Goal: Task Accomplishment & Management: Use online tool/utility

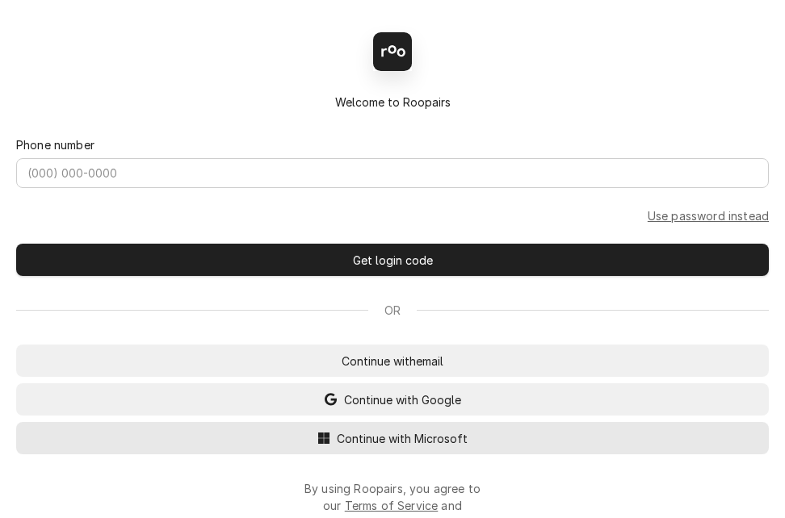
click at [371, 438] on div "Back Enter code Welcome to Roopairs Phone number Use password instead Get login…" at bounding box center [392, 259] width 785 height 518
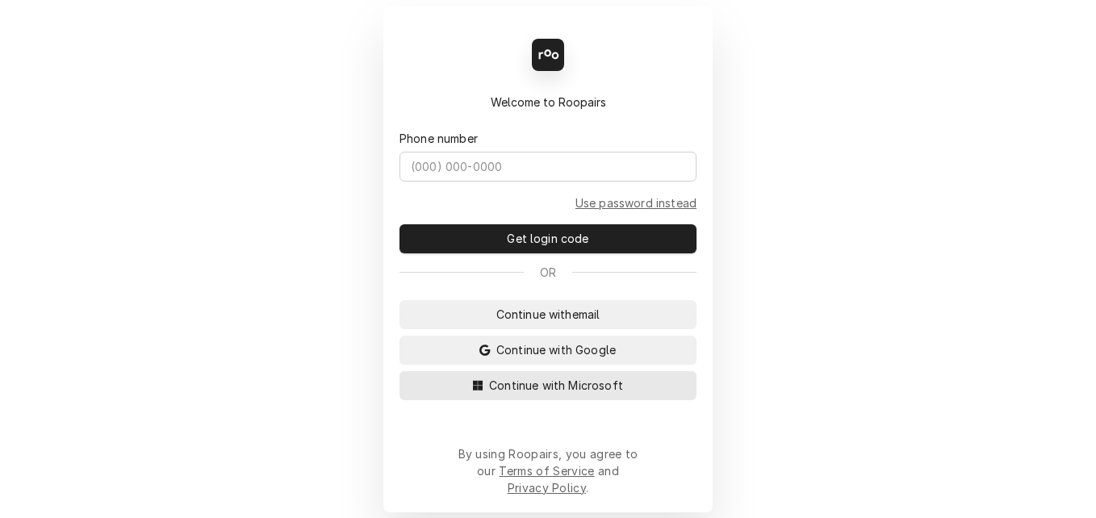
click at [529, 394] on span "Continue with Microsoft" at bounding box center [556, 385] width 140 height 17
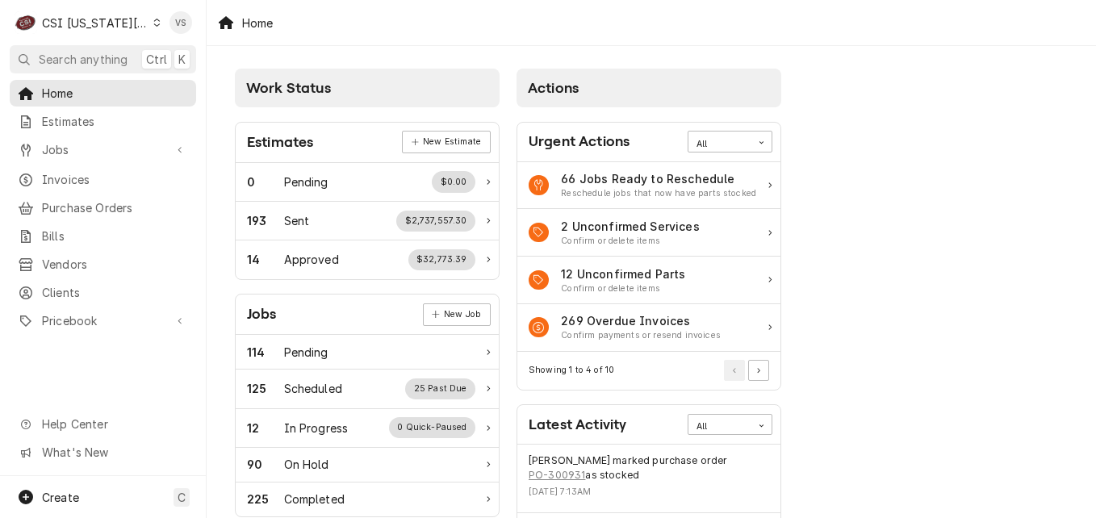
click at [153, 24] on icon "Dynamic Content Wrapper" at bounding box center [156, 23] width 7 height 8
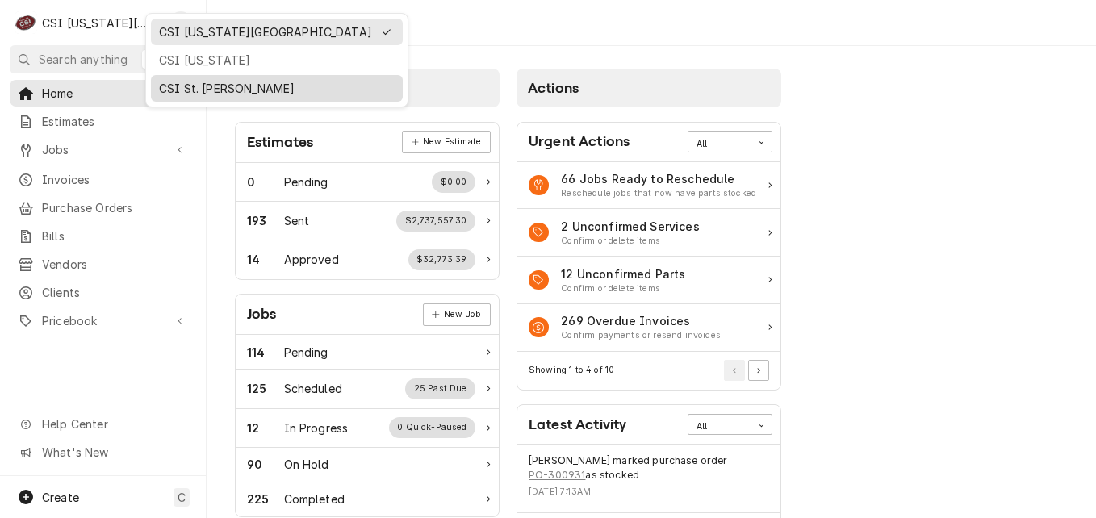
click at [194, 87] on div "CSI St. [PERSON_NAME]" at bounding box center [277, 88] width 236 height 17
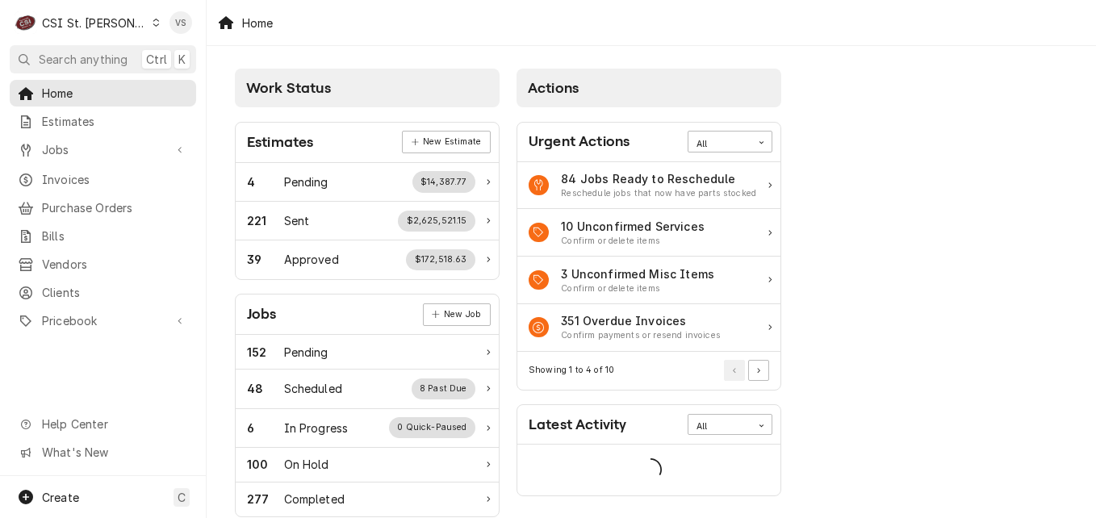
click at [70, 174] on span "Invoices" at bounding box center [115, 179] width 146 height 17
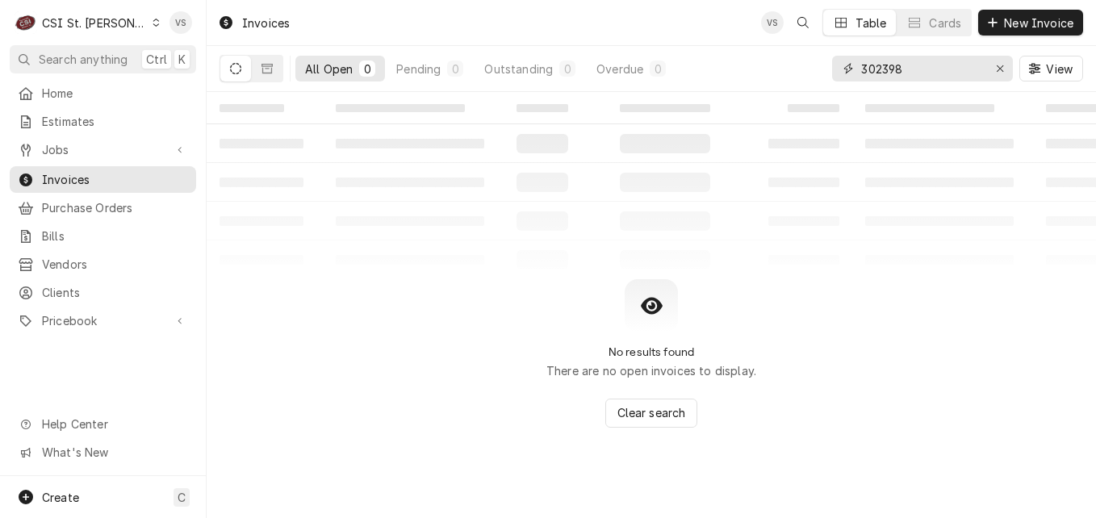
click at [846, 71] on div "302398" at bounding box center [922, 69] width 181 height 26
type input "4"
click at [861, 70] on input "03268" at bounding box center [921, 69] width 121 height 26
type input "403268"
click at [266, 72] on icon "Dynamic Content Wrapper" at bounding box center [267, 68] width 11 height 11
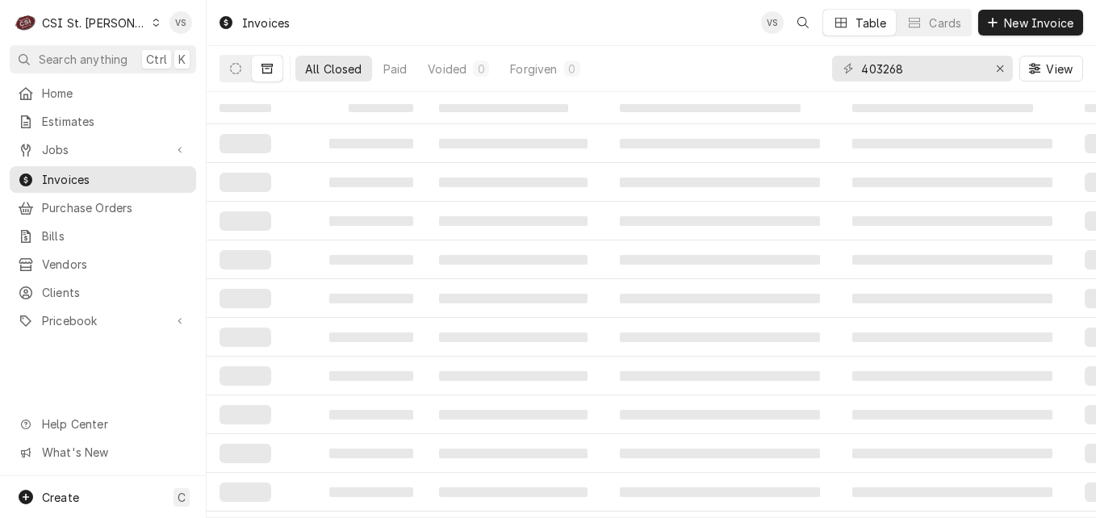
click at [341, 72] on div "All Closed" at bounding box center [333, 69] width 57 height 17
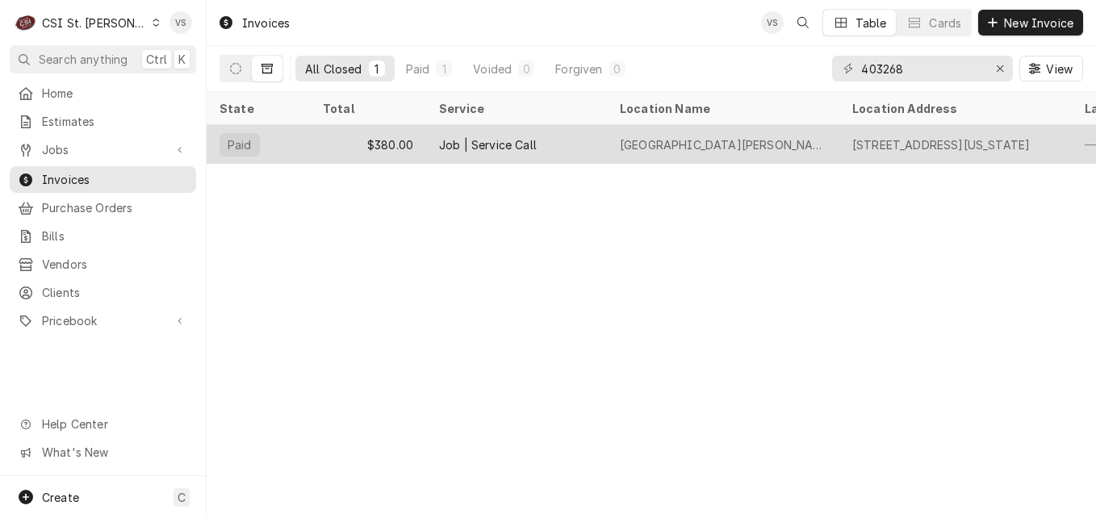
click at [336, 125] on div "$380.00" at bounding box center [368, 144] width 116 height 39
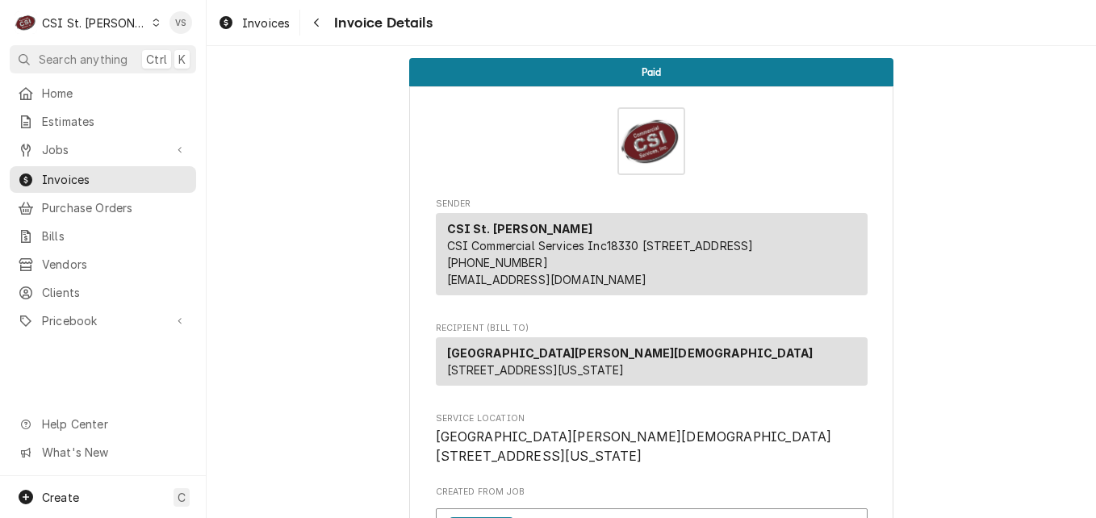
click at [153, 23] on icon "Dynamic Content Wrapper" at bounding box center [156, 23] width 7 height 8
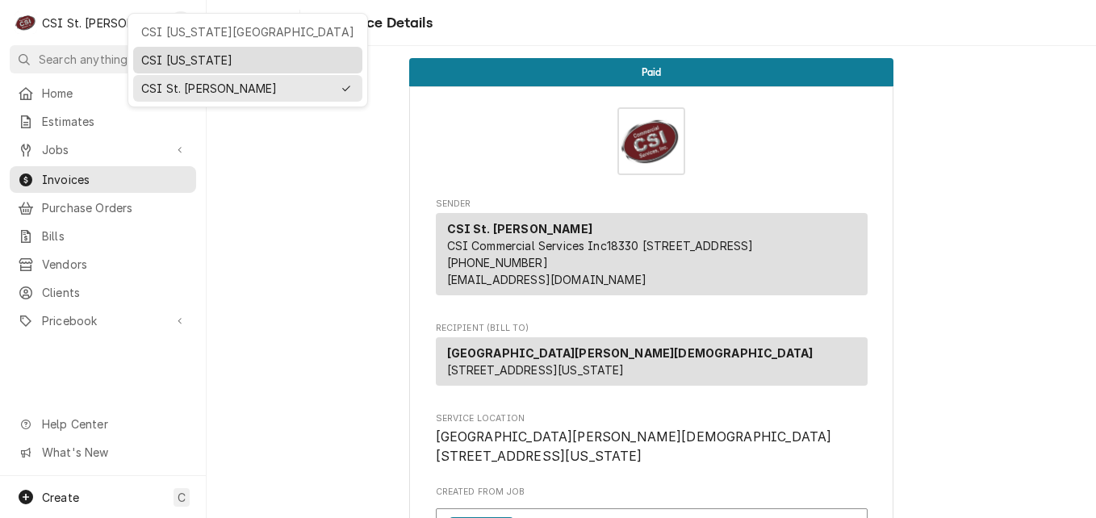
click at [172, 63] on div "CSI [US_STATE]" at bounding box center [247, 60] width 213 height 17
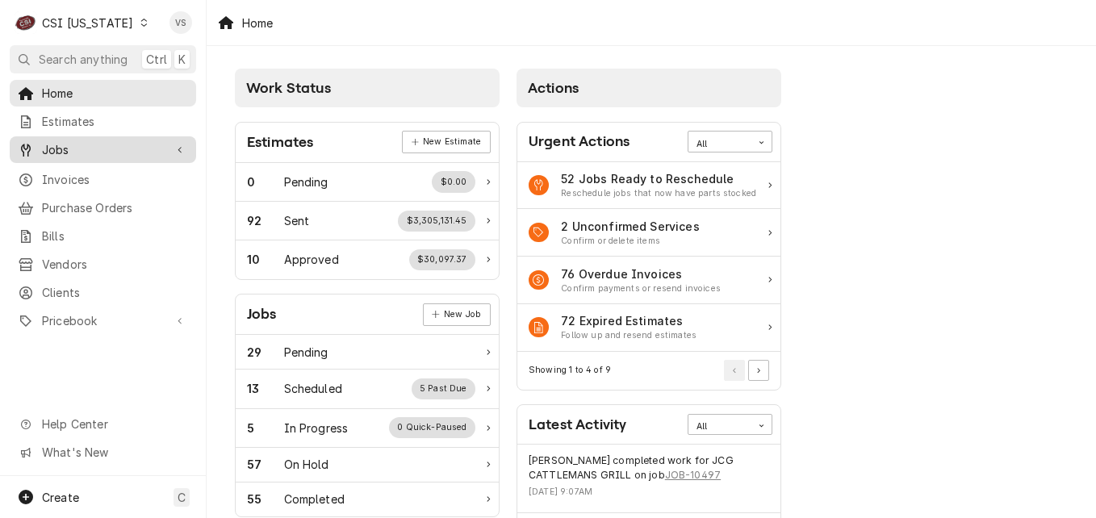
click at [67, 145] on span "Jobs" at bounding box center [103, 149] width 122 height 17
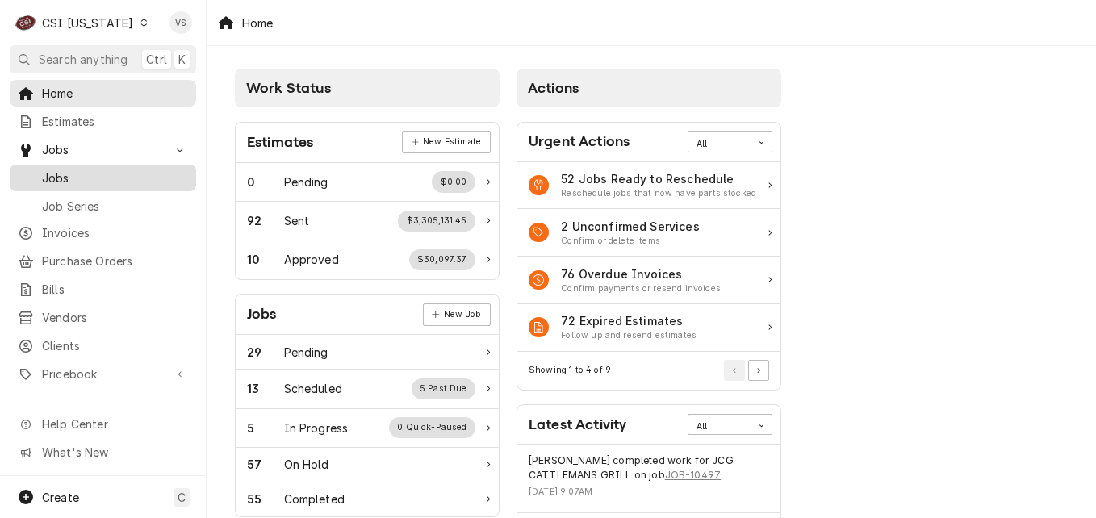
click at [69, 170] on span "Jobs" at bounding box center [115, 178] width 146 height 17
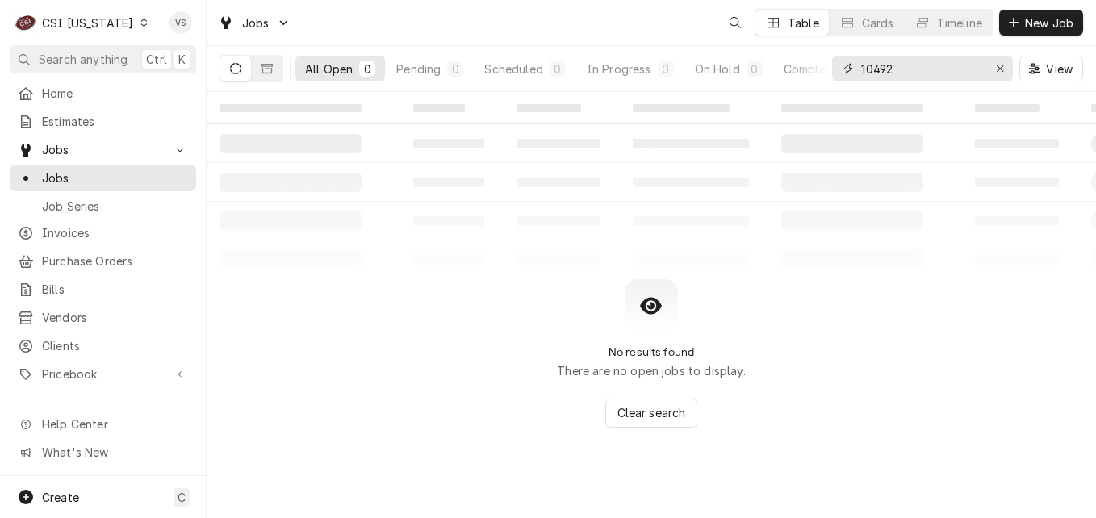
click at [894, 69] on input "10492" at bounding box center [921, 69] width 121 height 26
click at [881, 69] on input "10492" at bounding box center [921, 69] width 121 height 26
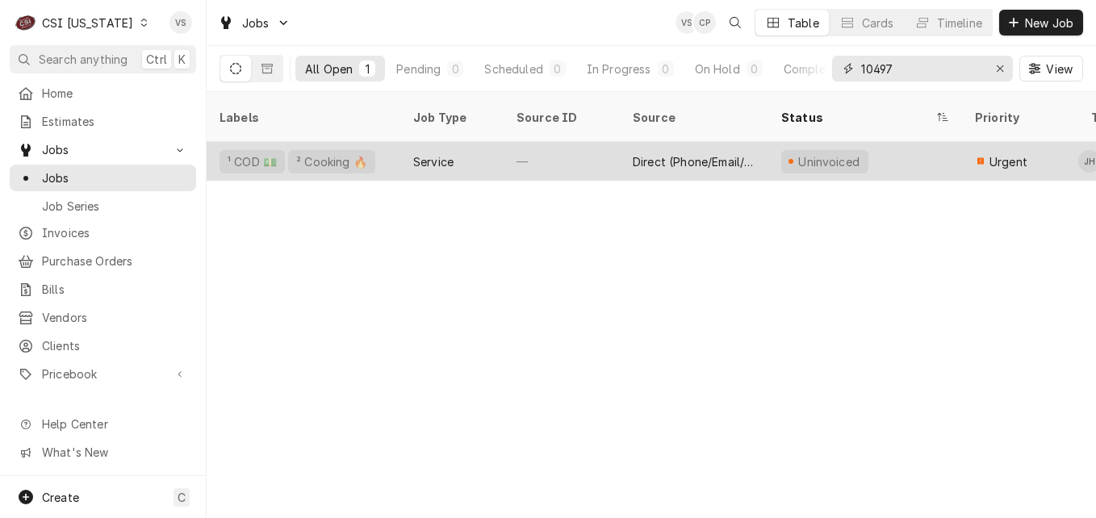
type input "10497"
click at [593, 142] on div "—" at bounding box center [562, 161] width 116 height 39
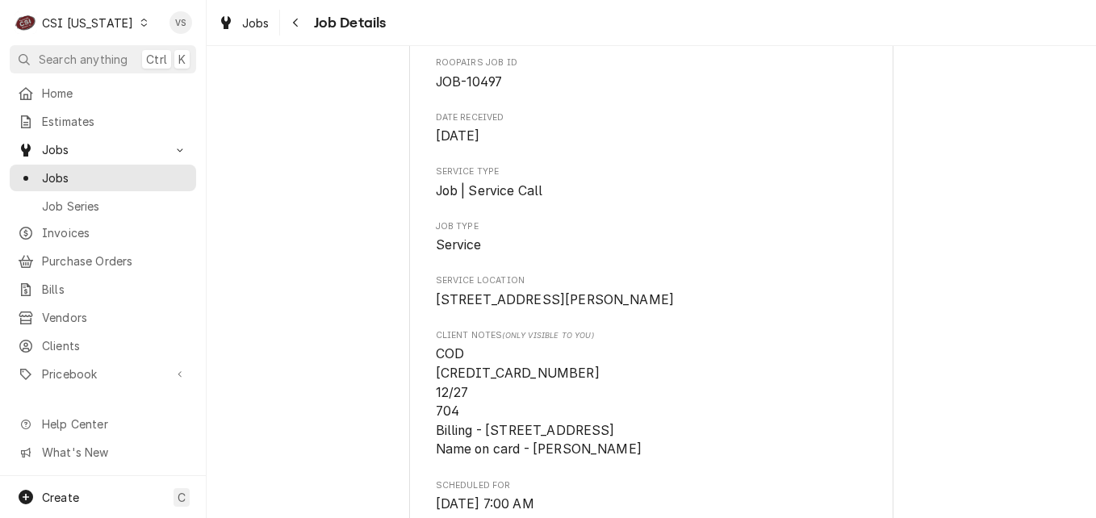
scroll to position [161, 0]
click at [564, 392] on span "COD [CREDIT_CARD_NUMBER] 12/27 704 Billing - [STREET_ADDRESS] Name on card - [P…" at bounding box center [539, 400] width 206 height 111
drag, startPoint x: 564, startPoint y: 392, endPoint x: 463, endPoint y: 377, distance: 102.1
click at [463, 377] on span "COD [CREDIT_CARD_NUMBER] 12/27 704 Billing - [STREET_ADDRESS] Name on card - [P…" at bounding box center [652, 401] width 432 height 115
drag, startPoint x: 463, startPoint y: 377, endPoint x: 505, endPoint y: 391, distance: 44.2
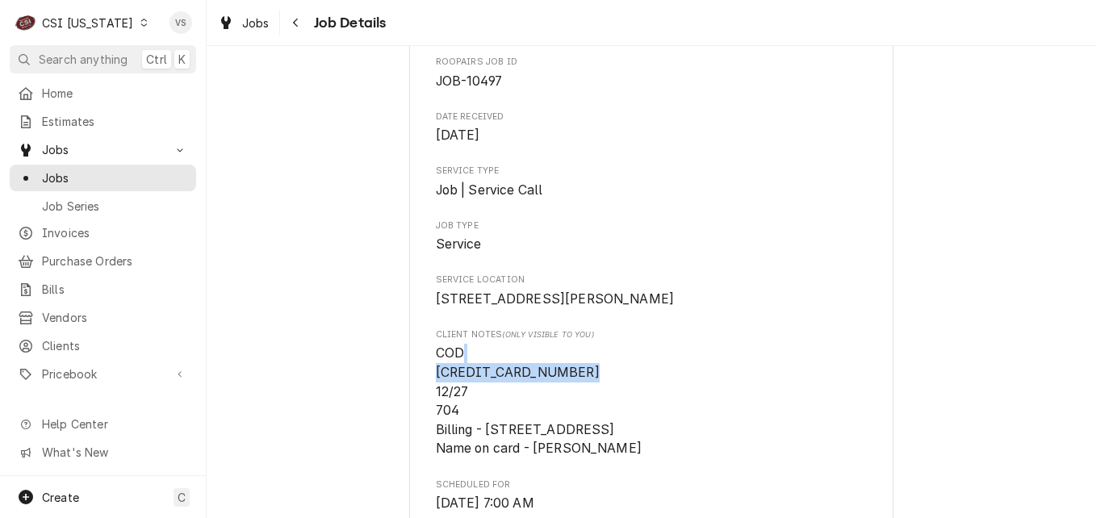
copy span "4246-3154-0966-1236"
drag, startPoint x: 662, startPoint y: 467, endPoint x: 530, endPoint y: 469, distance: 131.6
click at [530, 458] on span "COD [CREDIT_CARD_NUMBER] 12/27 704 Billing - [STREET_ADDRESS] Name on card - [P…" at bounding box center [652, 401] width 432 height 115
drag, startPoint x: 530, startPoint y: 469, endPoint x: 566, endPoint y: 475, distance: 36.0
copy span "Christopher Johnson"
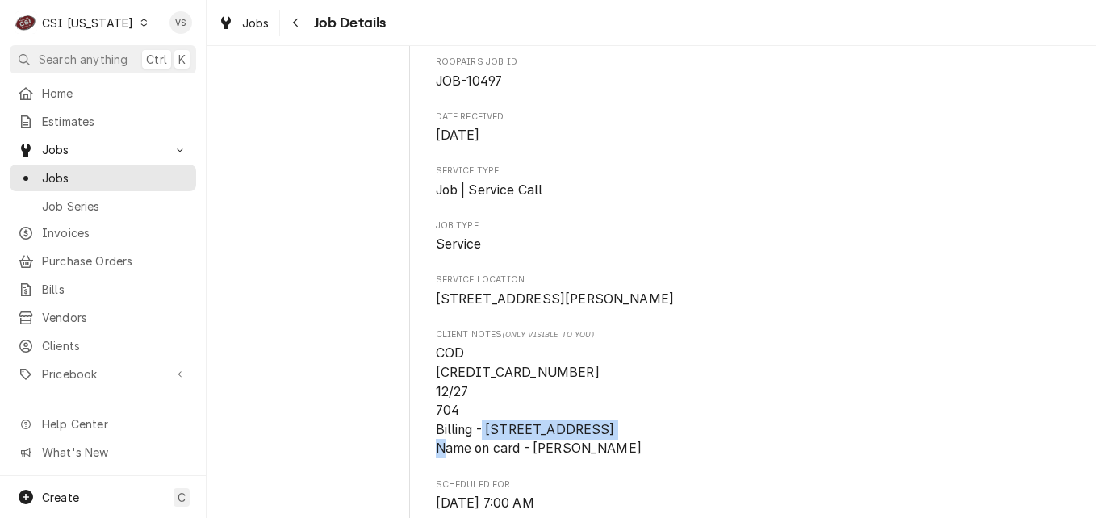
drag, startPoint x: 606, startPoint y: 446, endPoint x: 483, endPoint y: 442, distance: 123.5
click at [483, 442] on span "COD 4246-3154-0966-1236 12/27 704 Billing - 7320 Blacklick Road - Columbus, OH …" at bounding box center [539, 400] width 206 height 111
drag, startPoint x: 483, startPoint y: 442, endPoint x: 521, endPoint y: 453, distance: 40.1
copy span "7320 Blacklick Road"
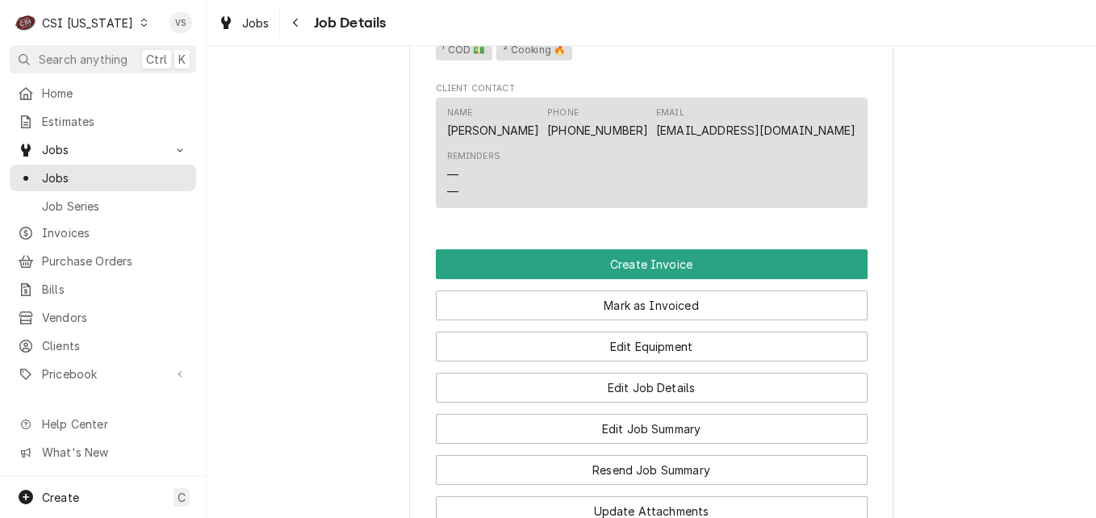
scroll to position [1211, 0]
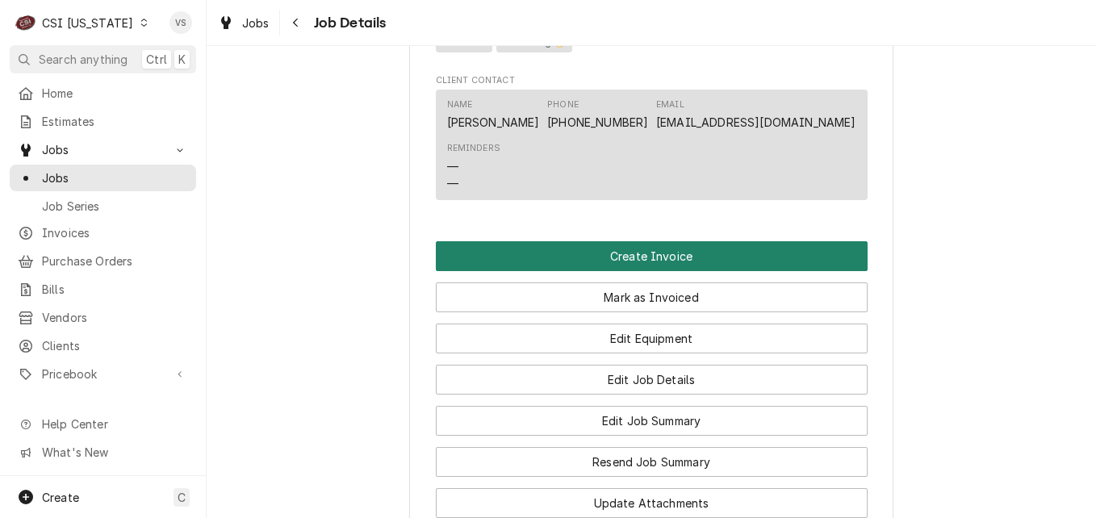
click at [613, 271] on button "Create Invoice" at bounding box center [652, 256] width 432 height 30
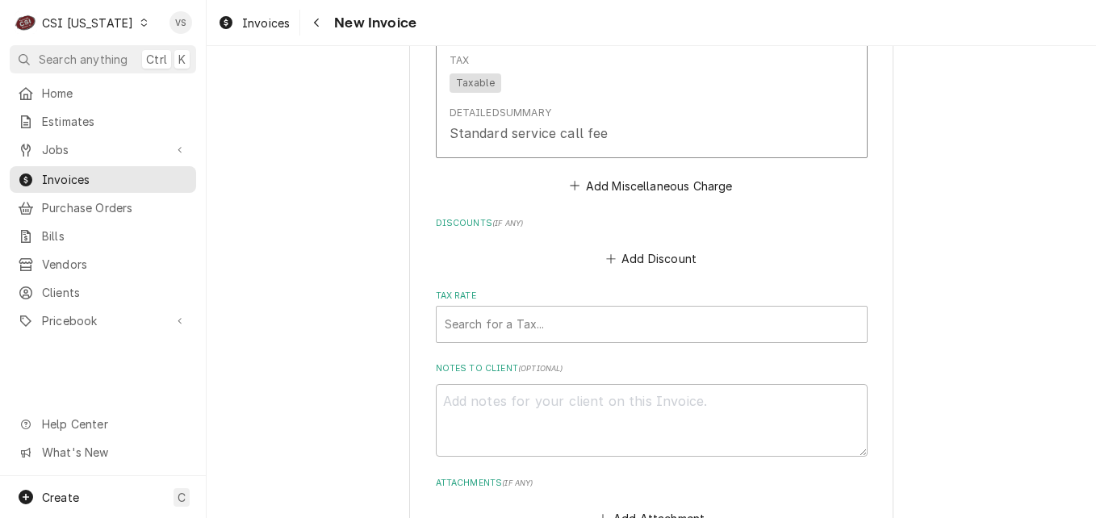
scroll to position [4117, 0]
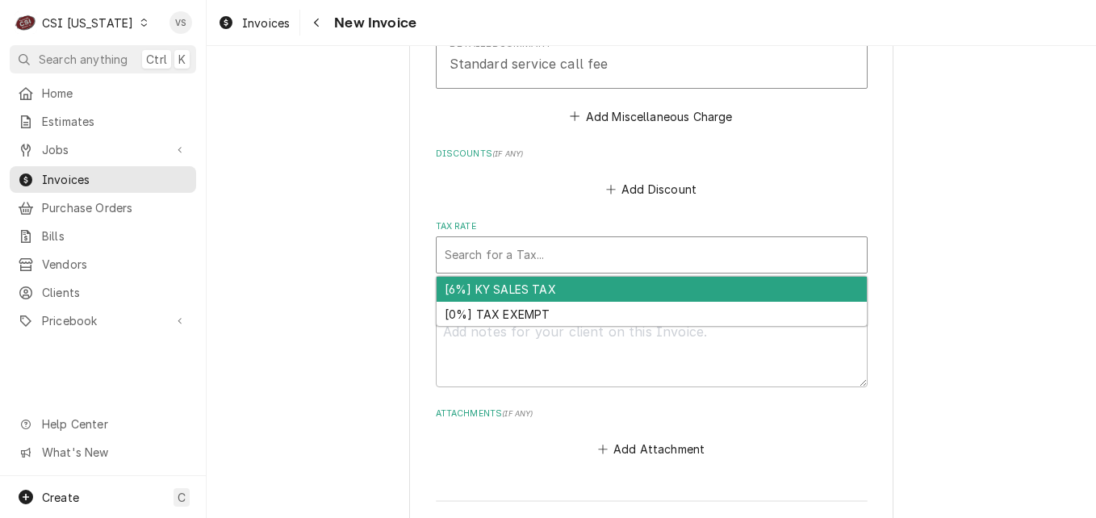
click at [484, 241] on div "Tax Rate" at bounding box center [652, 255] width 414 height 29
click at [484, 277] on div "[6%] KY SALES TAX" at bounding box center [652, 289] width 430 height 25
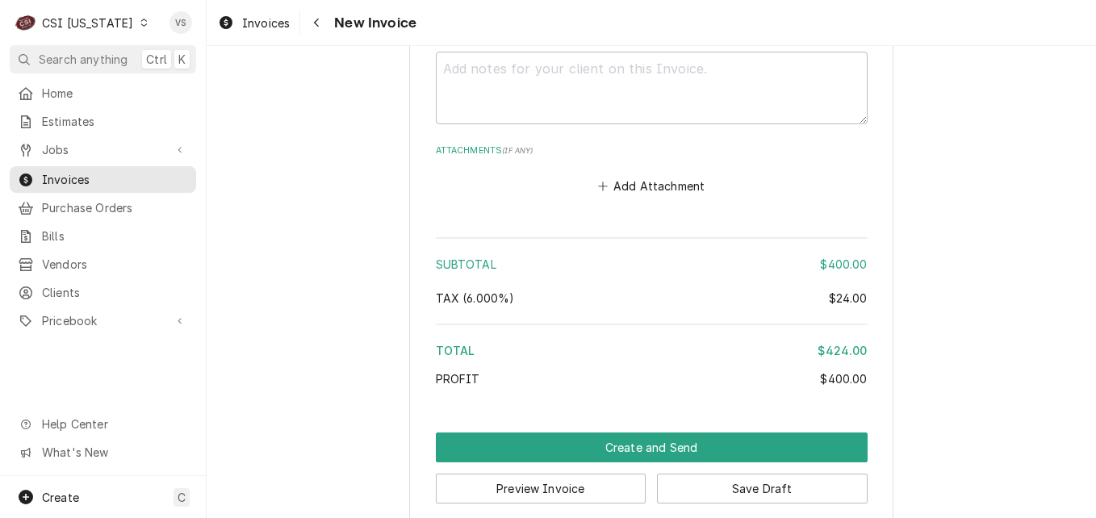
scroll to position [4408, 0]
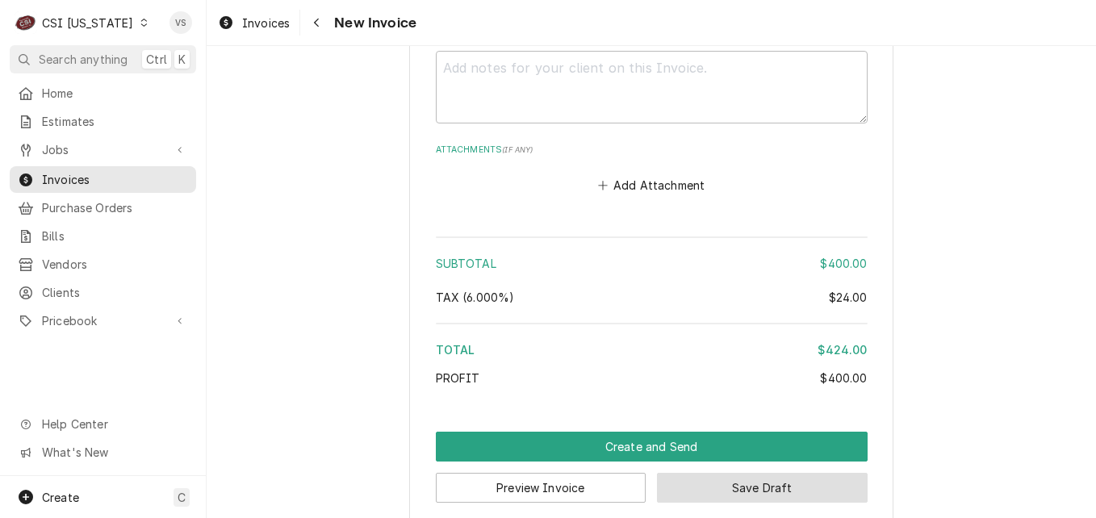
click at [737, 473] on button "Save Draft" at bounding box center [762, 488] width 211 height 30
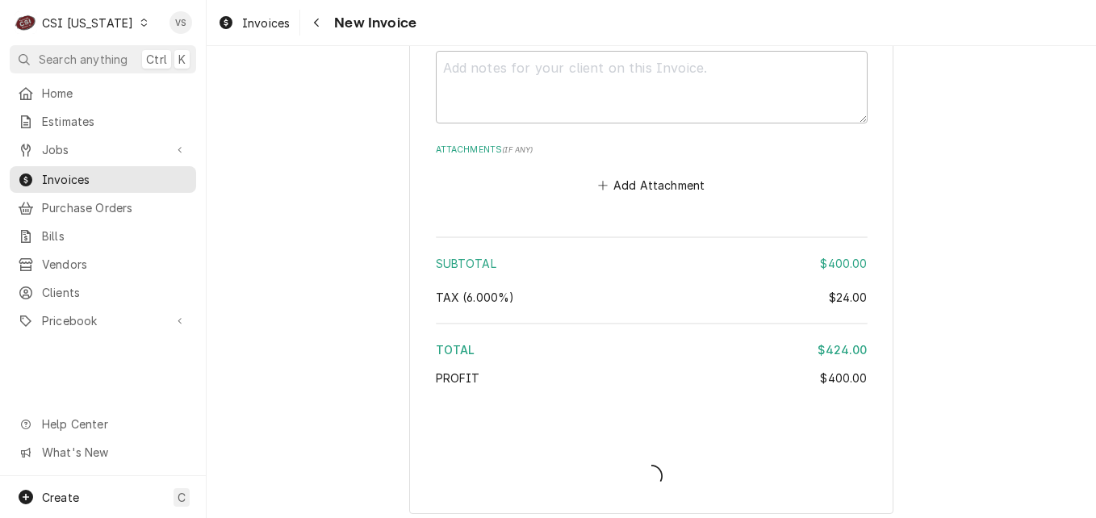
scroll to position [4399, 0]
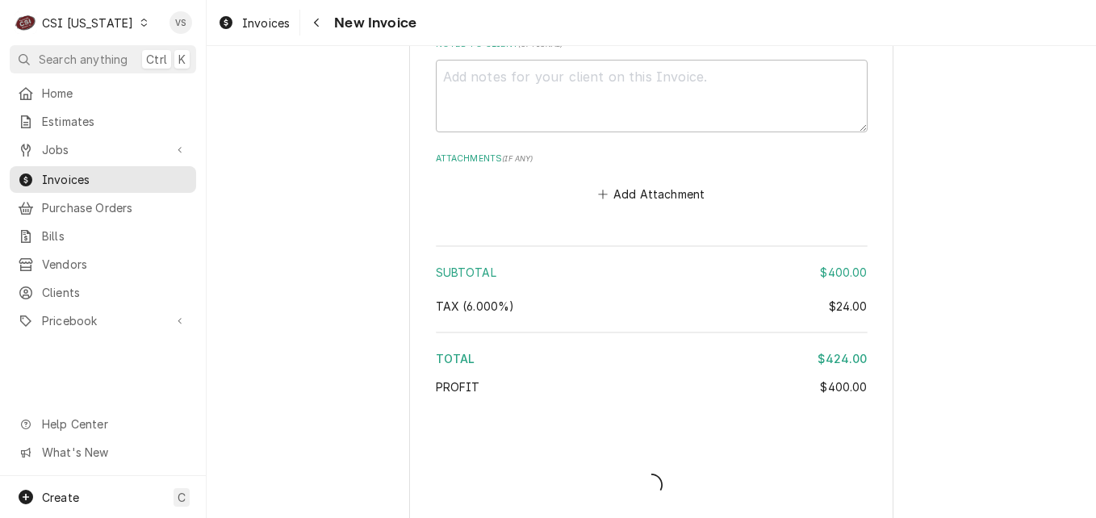
type textarea "x"
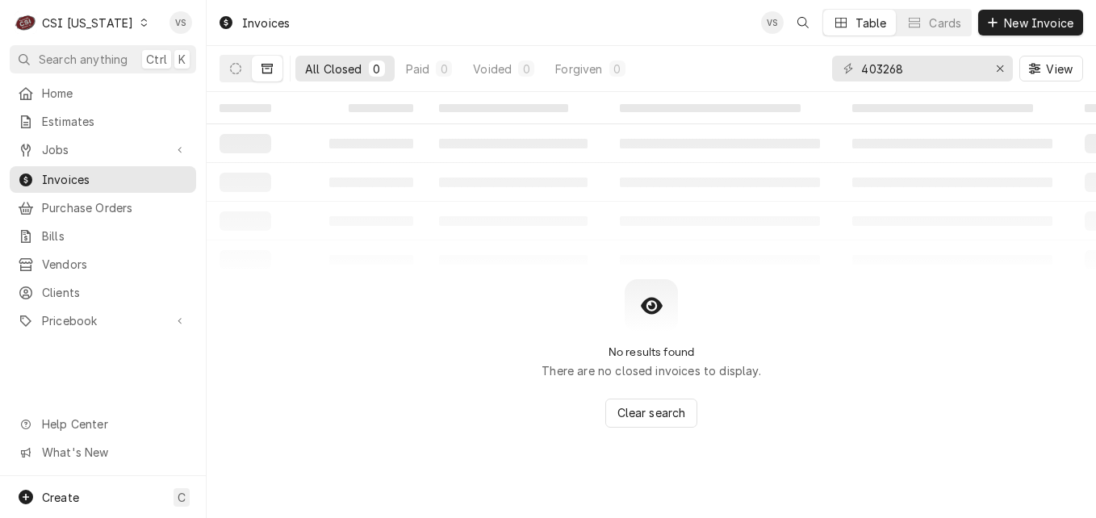
click at [138, 23] on div "Dynamic Content Wrapper" at bounding box center [143, 22] width 11 height 11
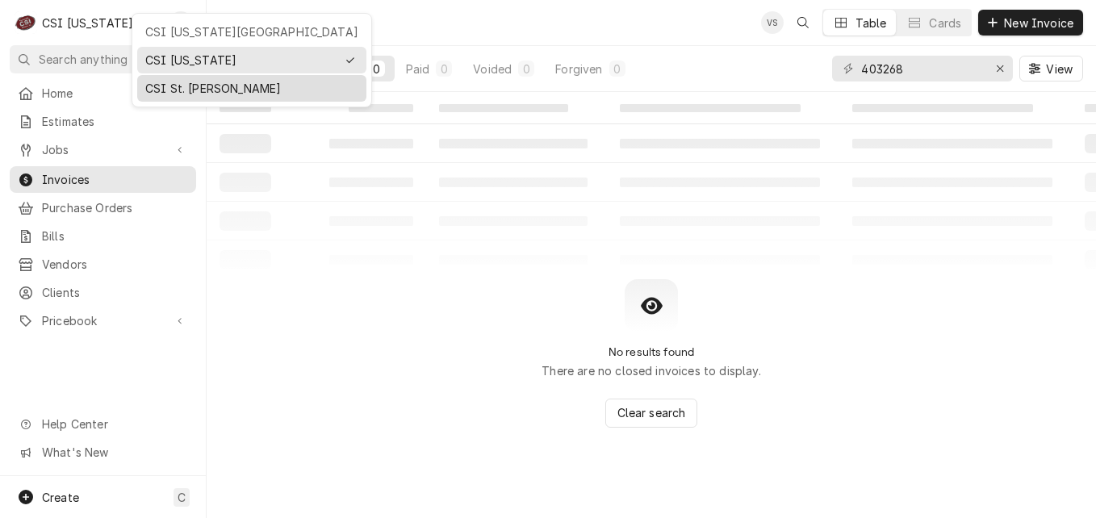
click at [159, 87] on div "CSI St. [PERSON_NAME]" at bounding box center [251, 88] width 213 height 17
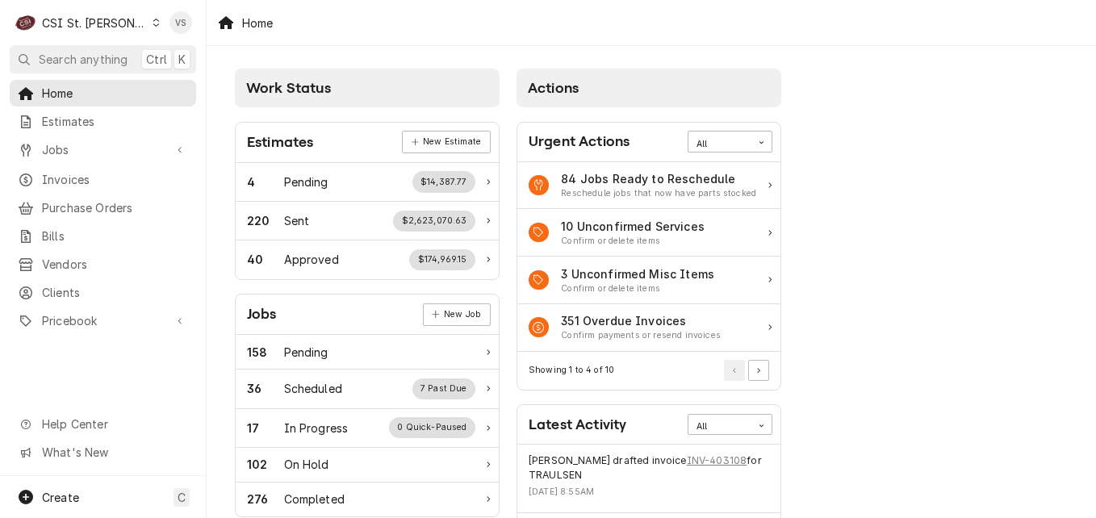
click at [74, 284] on span "Clients" at bounding box center [115, 292] width 146 height 17
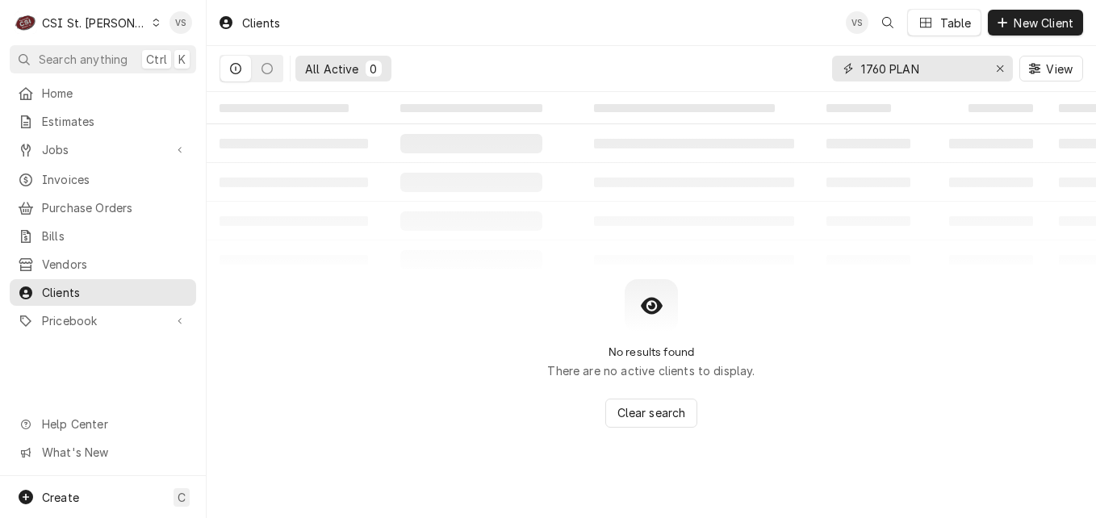
drag, startPoint x: 860, startPoint y: 70, endPoint x: 836, endPoint y: 69, distance: 24.2
click at [839, 69] on div "1760 PLAN" at bounding box center [922, 69] width 181 height 26
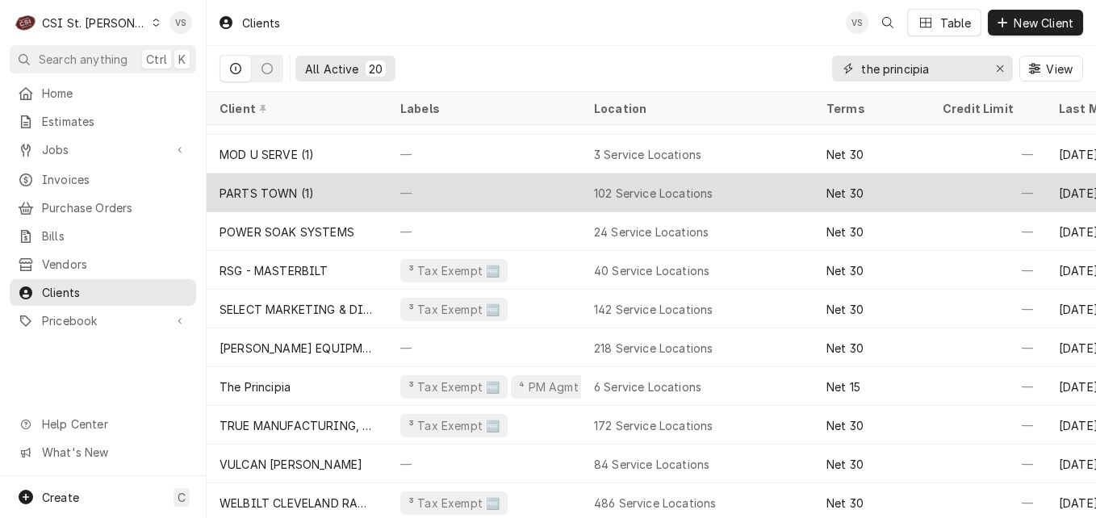
scroll to position [274, 0]
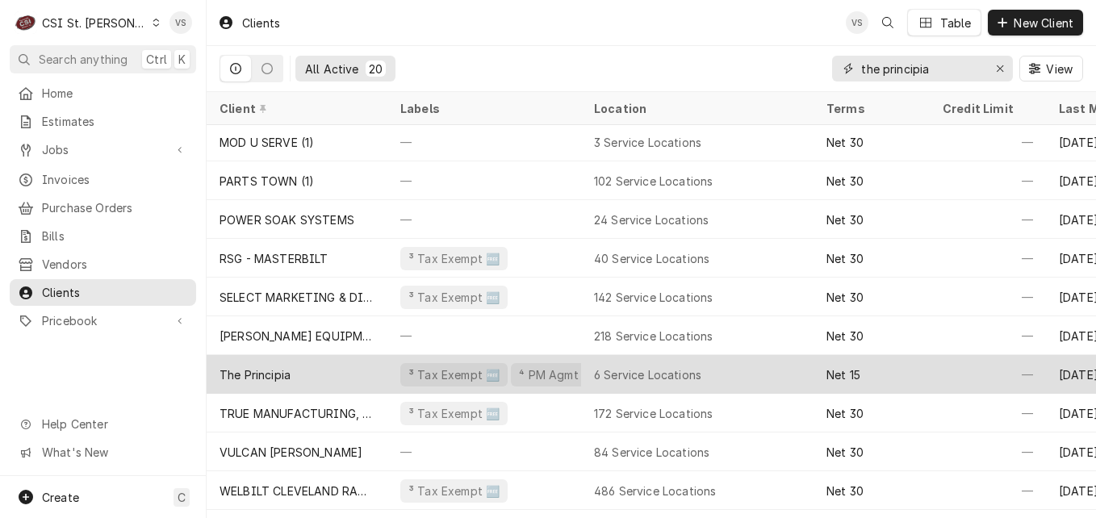
type input "the principia"
click at [312, 364] on div "The Principia" at bounding box center [297, 374] width 181 height 39
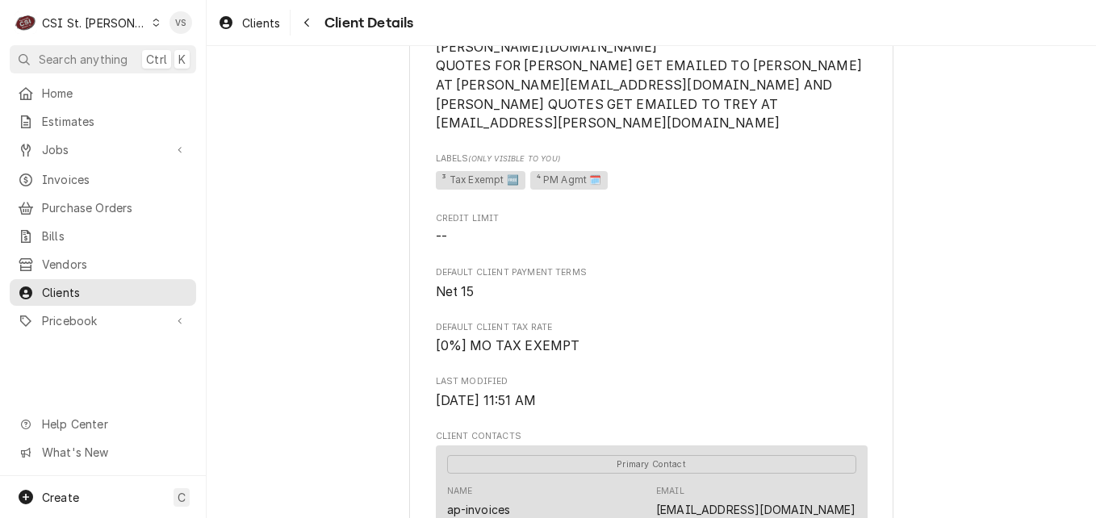
scroll to position [404, 0]
